Goal: Transaction & Acquisition: Purchase product/service

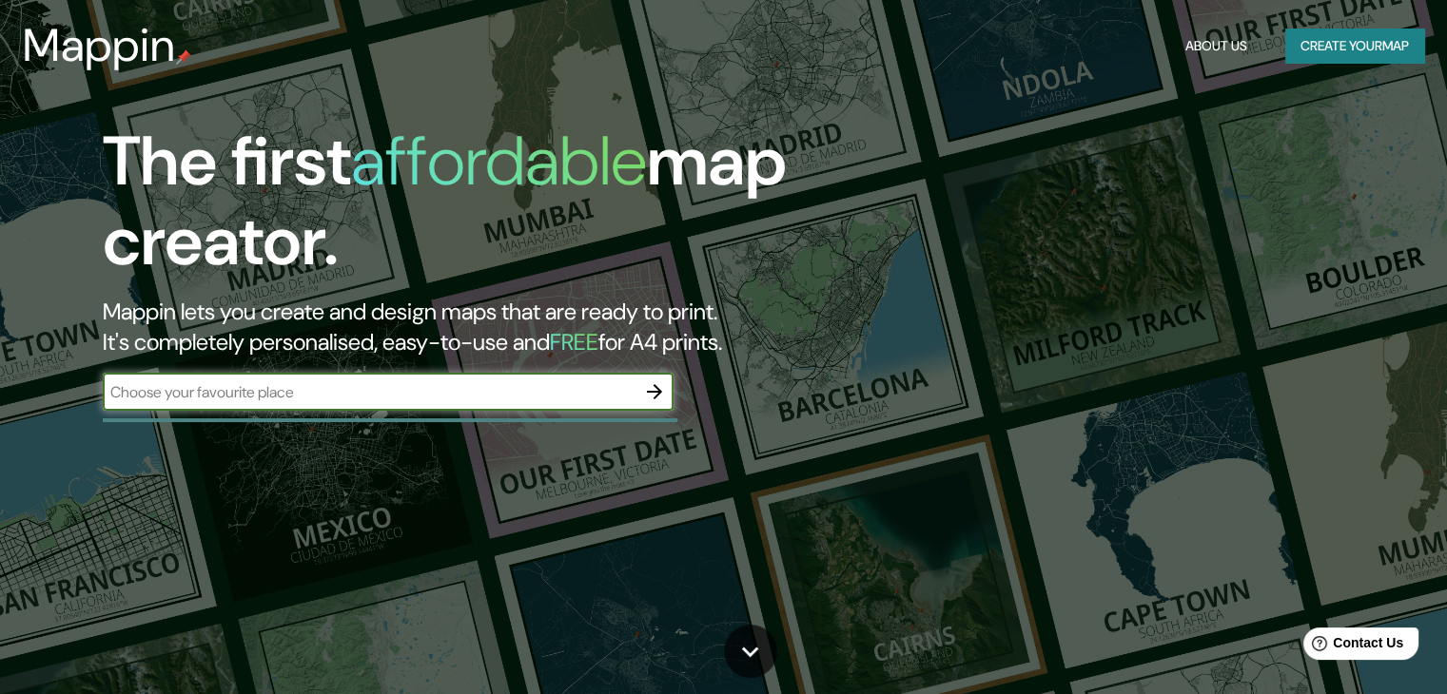
click at [279, 393] on input "text" at bounding box center [369, 392] width 533 height 22
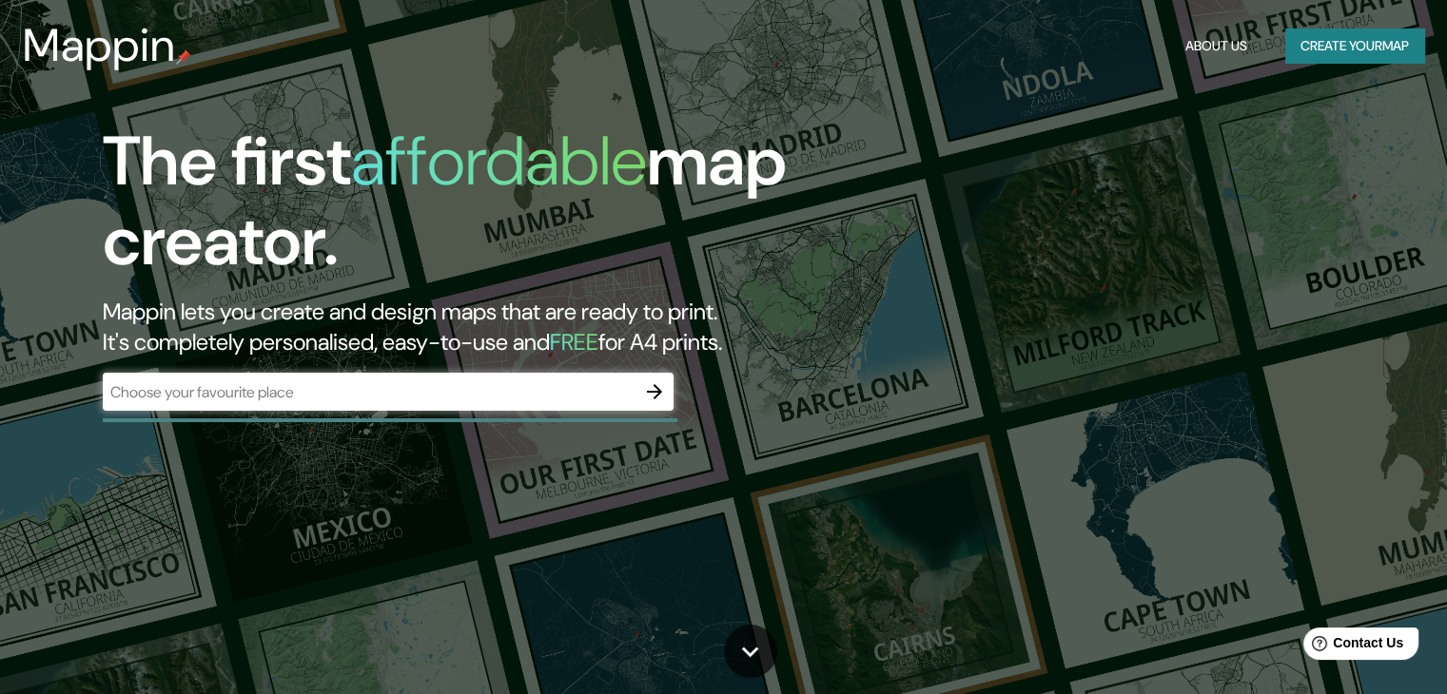
click at [440, 407] on div "​" at bounding box center [388, 392] width 571 height 38
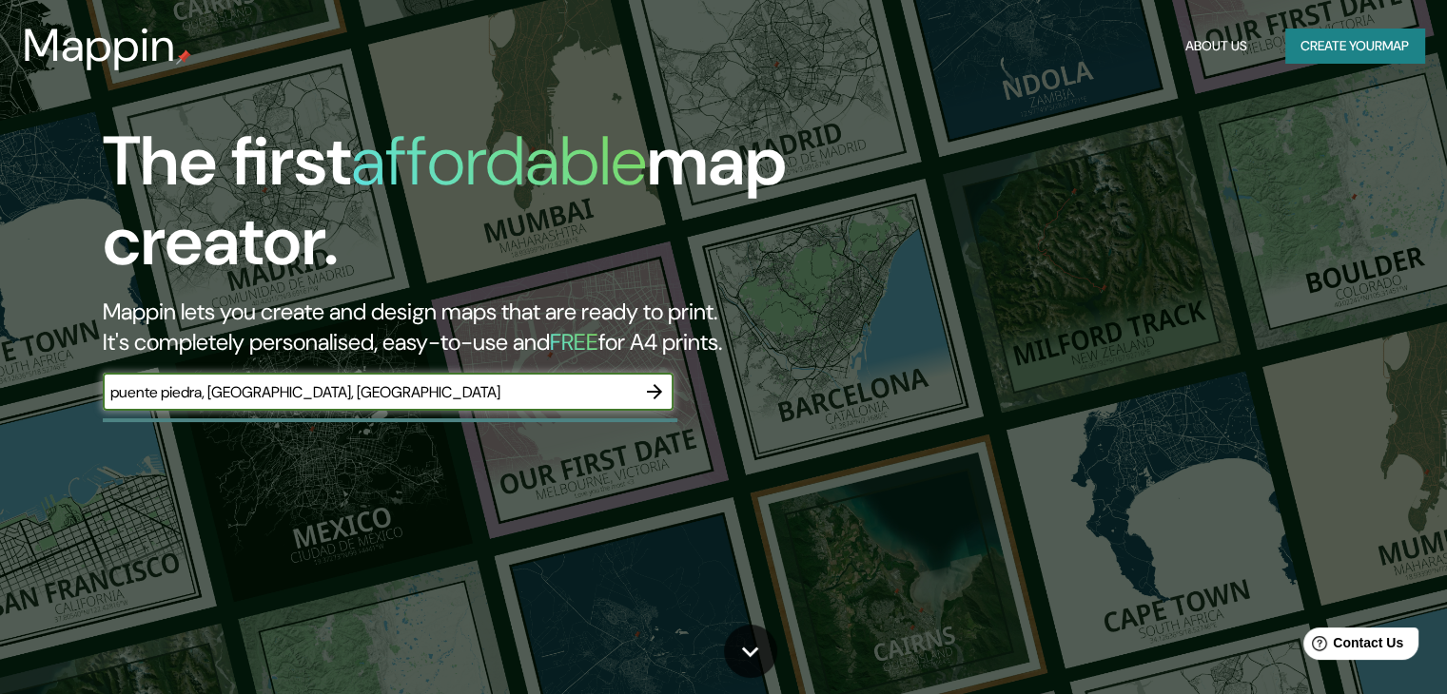
type input "puente piedra, [GEOGRAPHIC_DATA], [GEOGRAPHIC_DATA]"
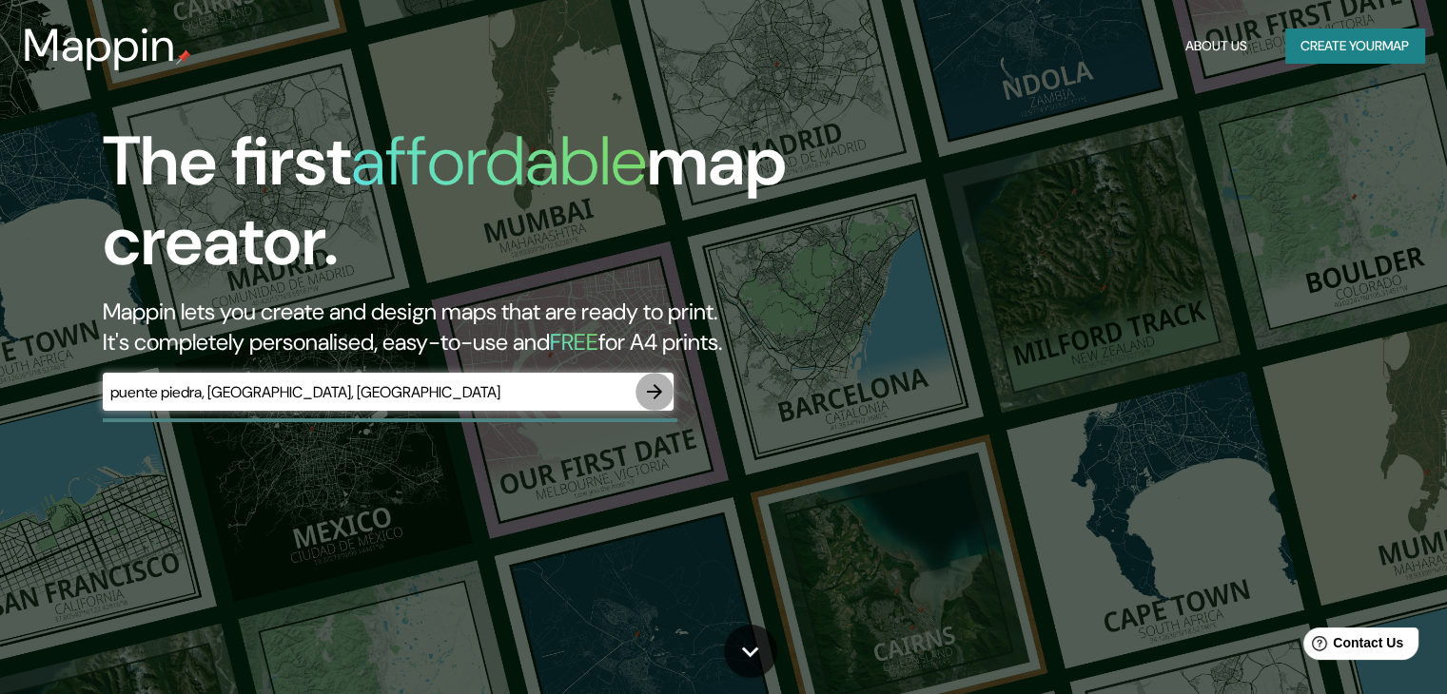
click at [654, 389] on icon "button" at bounding box center [654, 391] width 23 height 23
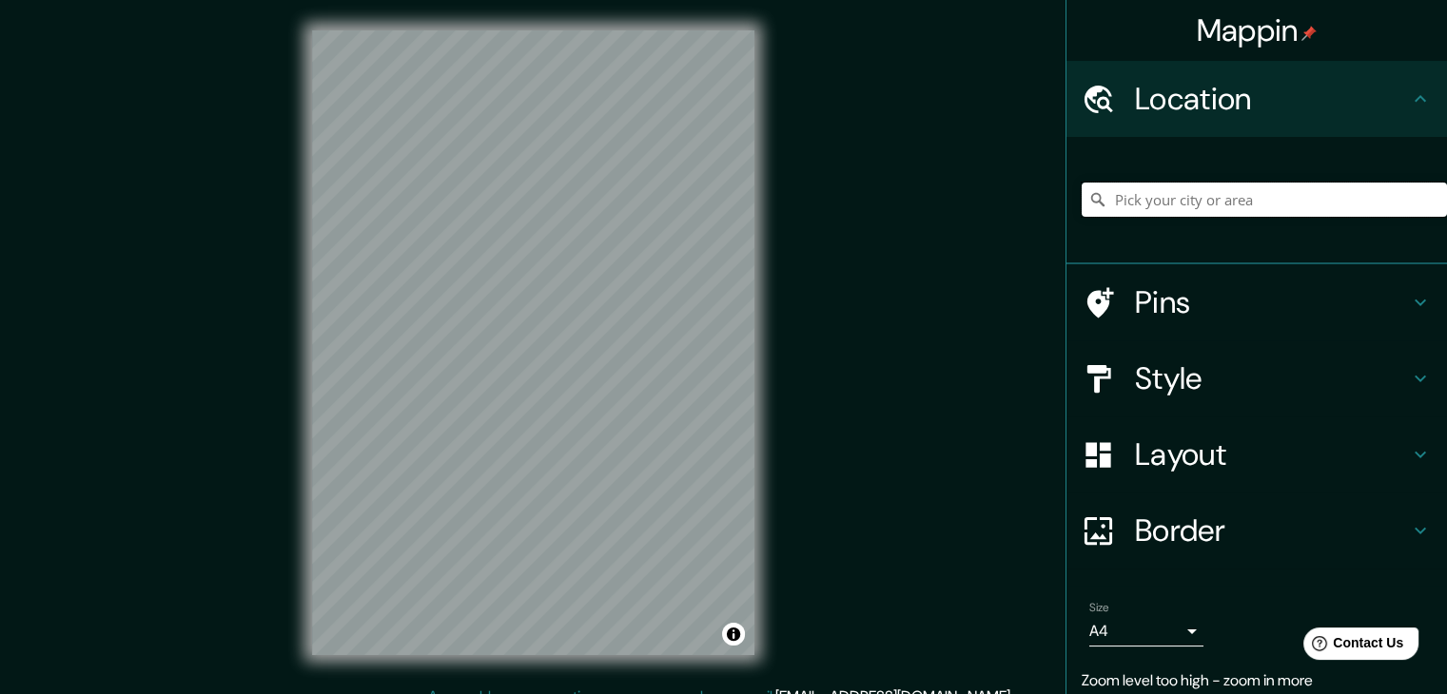
click at [1202, 201] on input "Pick your city or area" at bounding box center [1263, 200] width 365 height 34
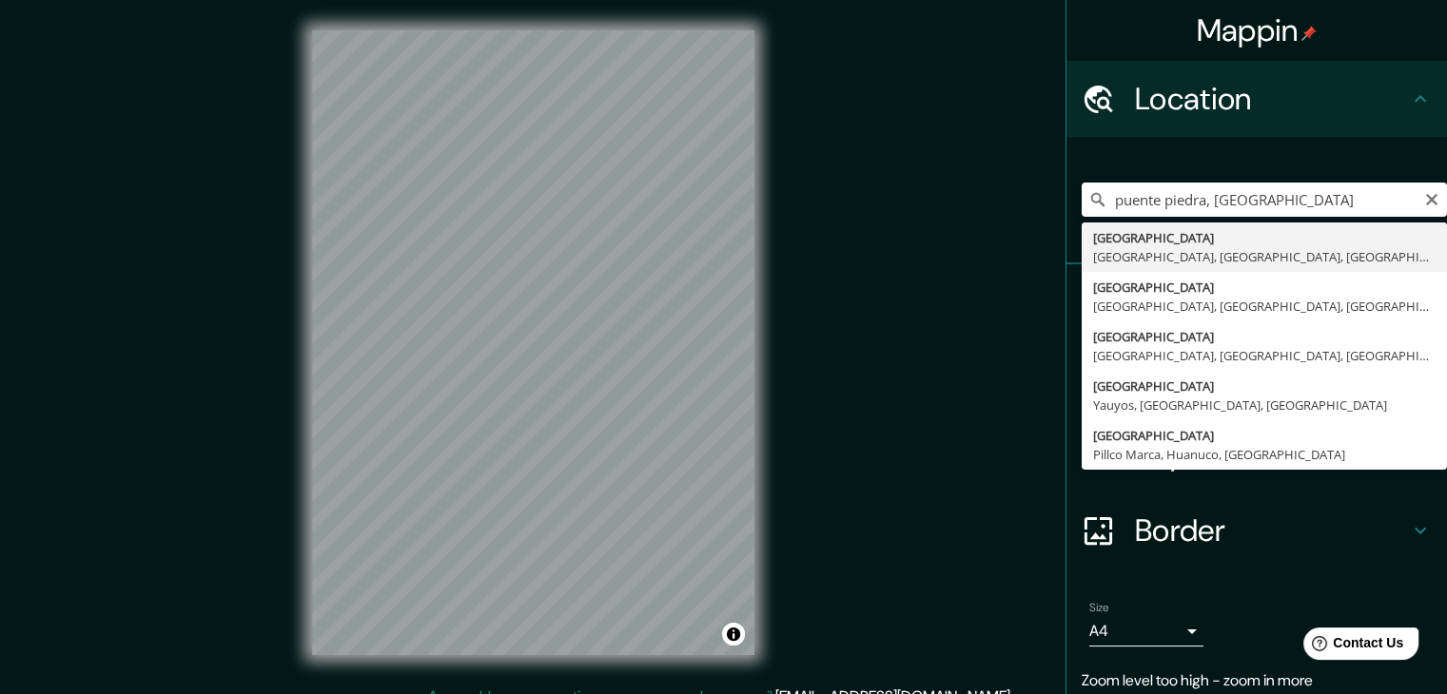
type input "[GEOGRAPHIC_DATA], [GEOGRAPHIC_DATA], [GEOGRAPHIC_DATA], [GEOGRAPHIC_DATA]"
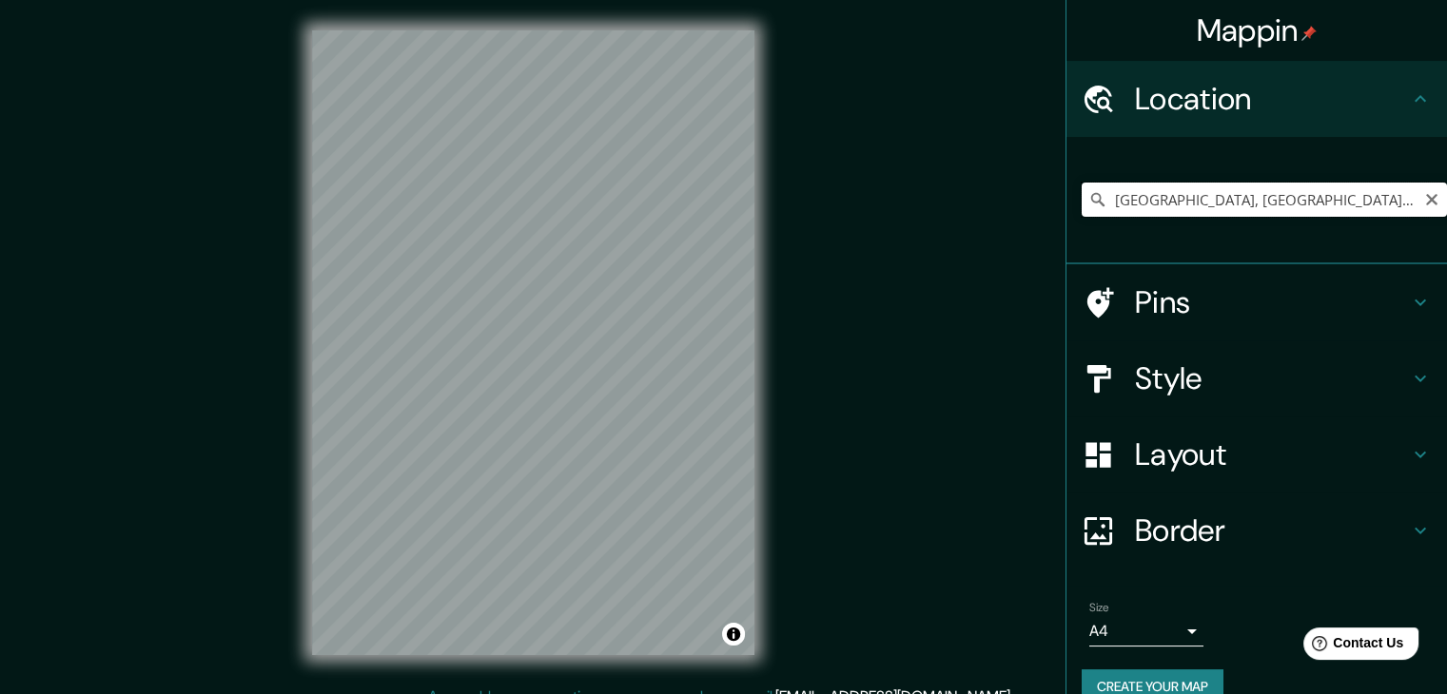
click at [1377, 193] on input "[GEOGRAPHIC_DATA], [GEOGRAPHIC_DATA], [GEOGRAPHIC_DATA], [GEOGRAPHIC_DATA]" at bounding box center [1263, 200] width 365 height 34
drag, startPoint x: 1373, startPoint y: 202, endPoint x: 1002, endPoint y: 223, distance: 371.5
click at [1002, 223] on div "Mappin Location [GEOGRAPHIC_DATA], [GEOGRAPHIC_DATA], [GEOGRAPHIC_DATA], [GEOGR…" at bounding box center [723, 358] width 1447 height 716
